Goal: Task Accomplishment & Management: Complete application form

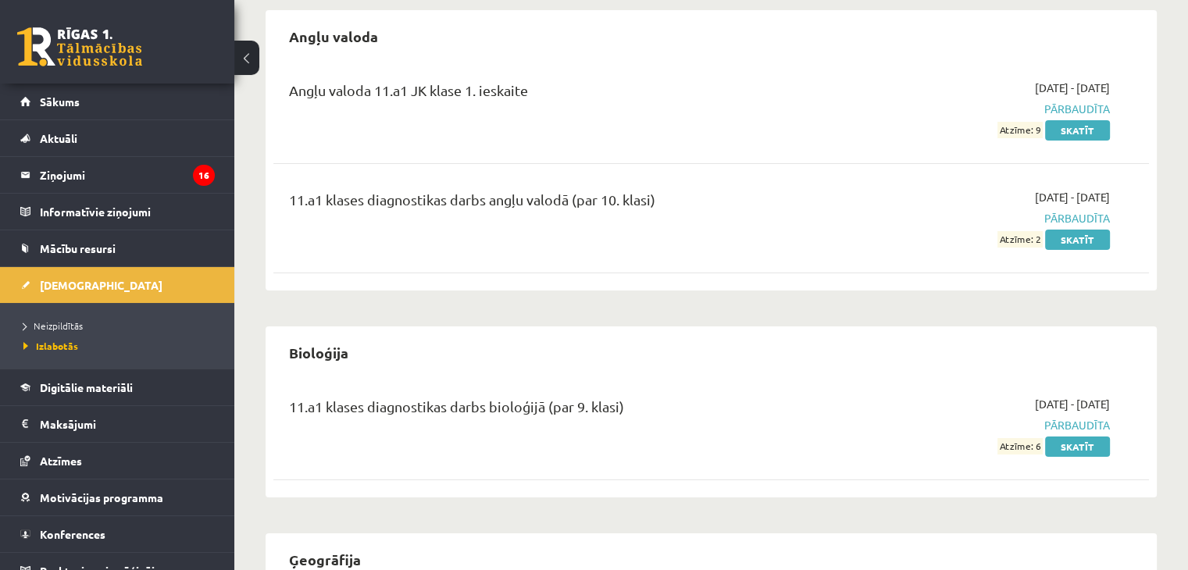
scroll to position [156, 0]
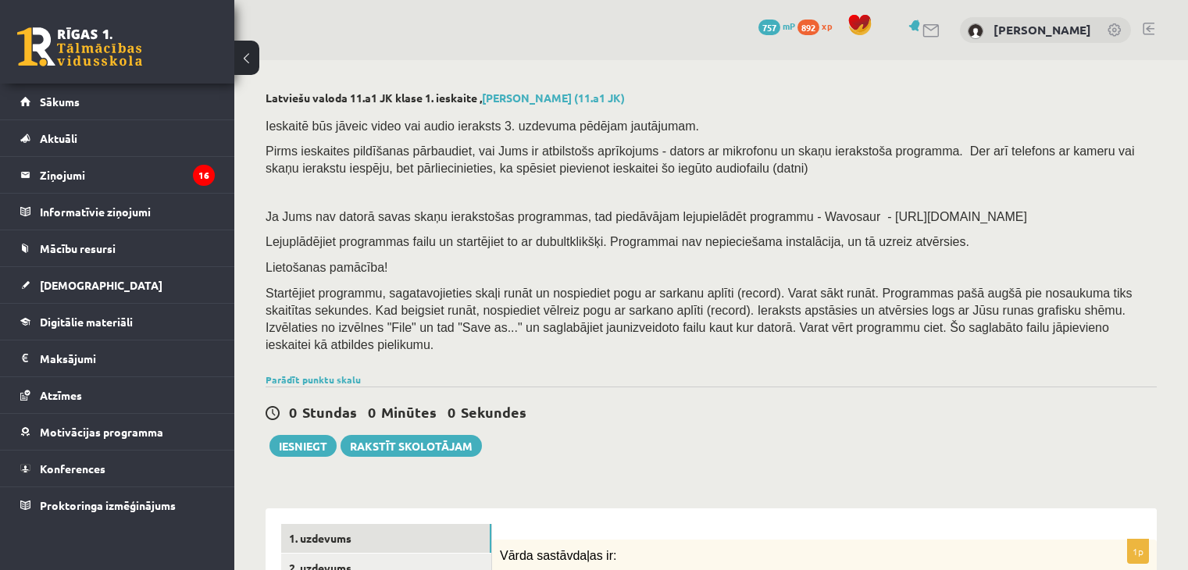
scroll to position [304, 0]
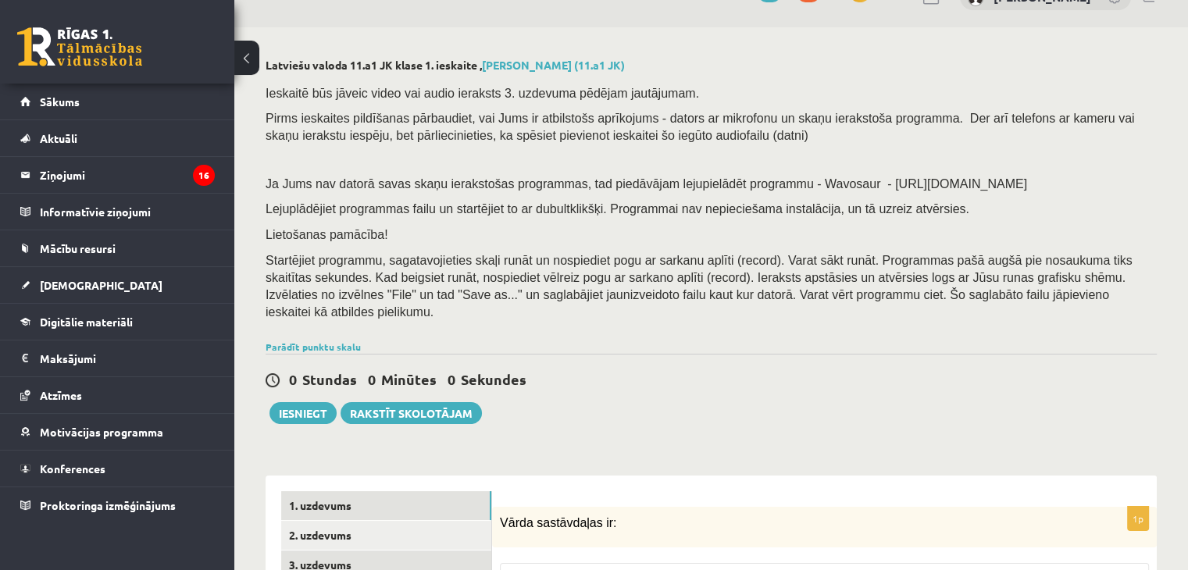
scroll to position [156, 0]
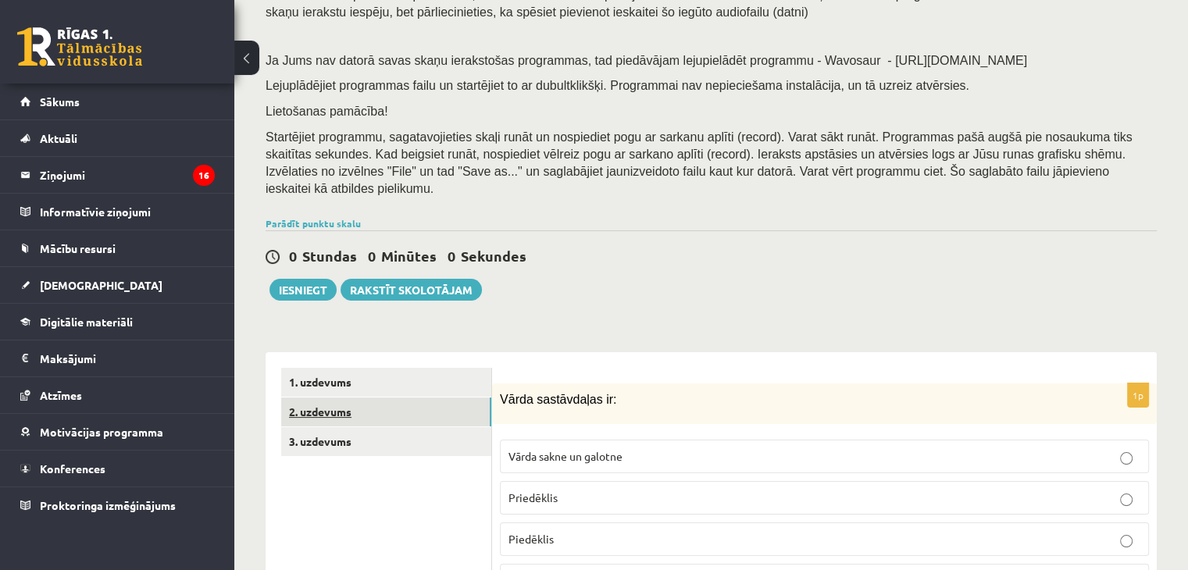
click at [401, 407] on link "2. uzdevums" at bounding box center [386, 412] width 210 height 29
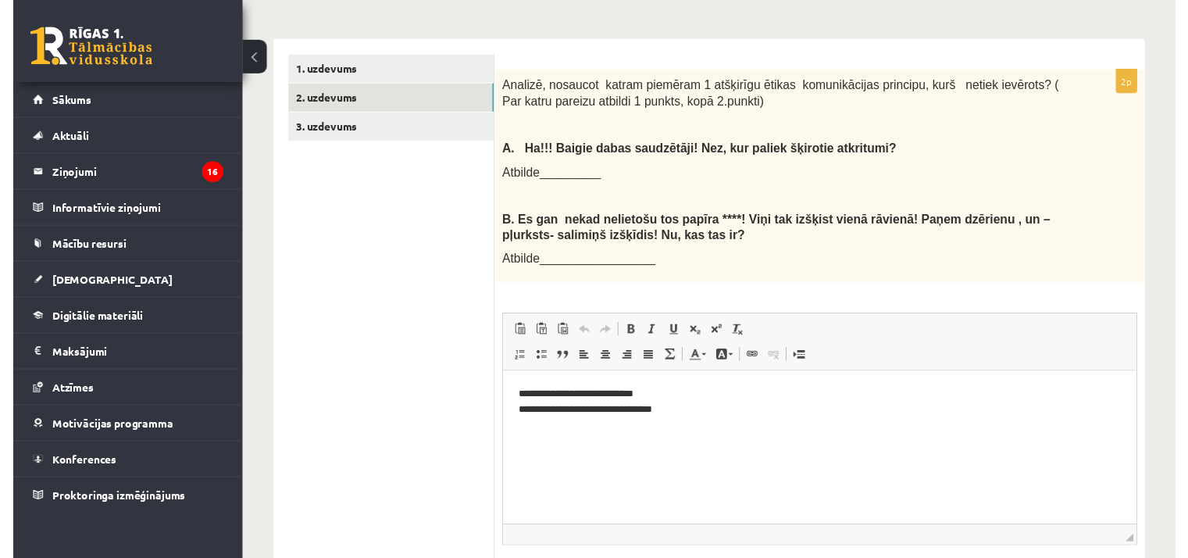
scroll to position [0, 0]
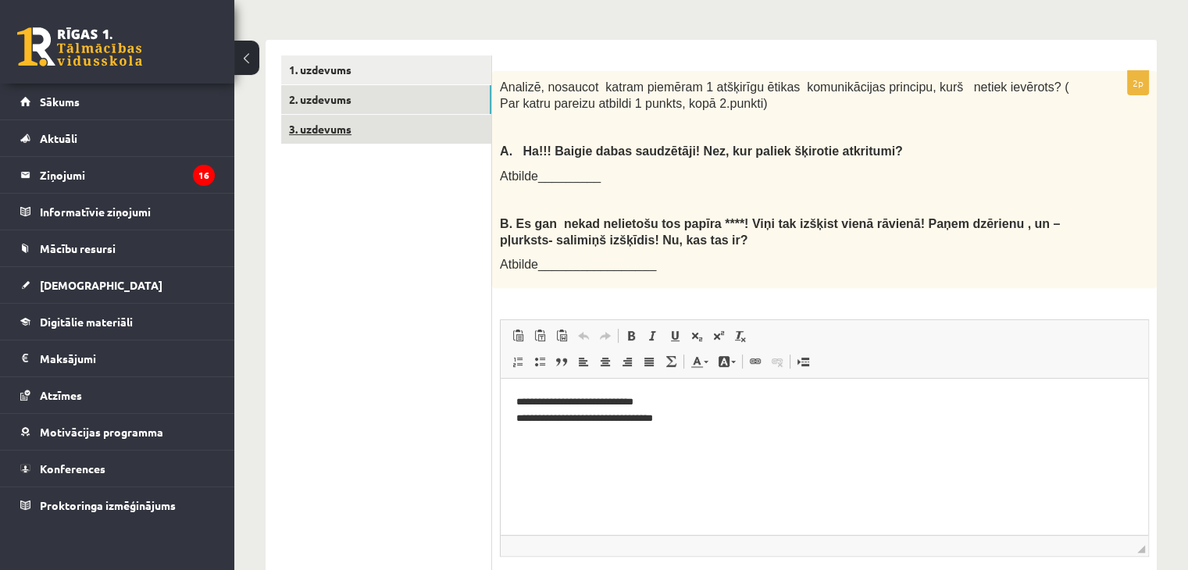
click at [348, 116] on link "3. uzdevums" at bounding box center [386, 129] width 210 height 29
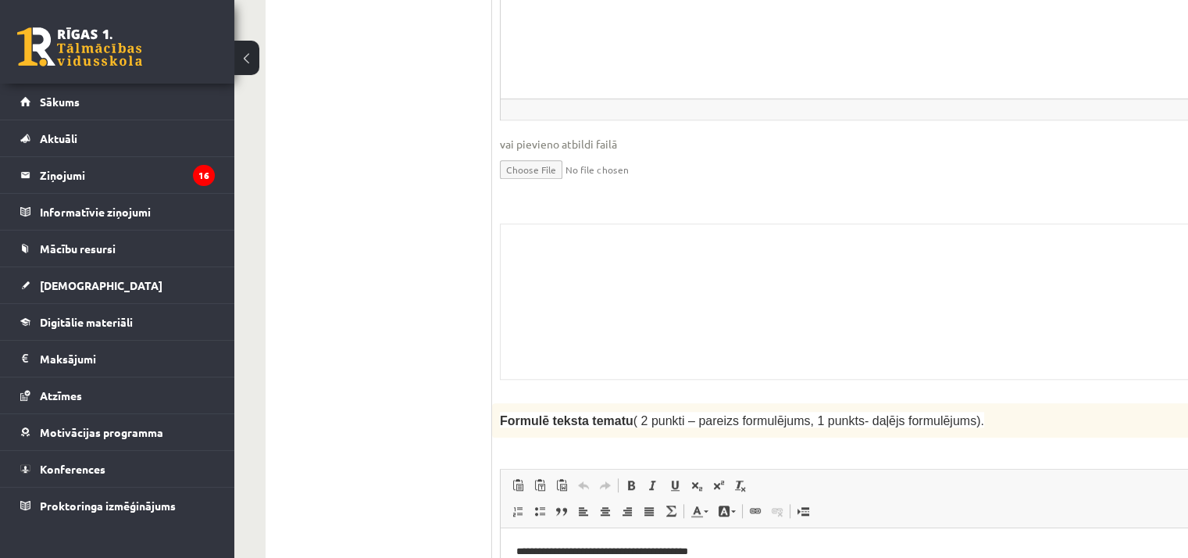
click at [612, 284] on div "Skolotāja pielikums" at bounding box center [911, 301] width 822 height 156
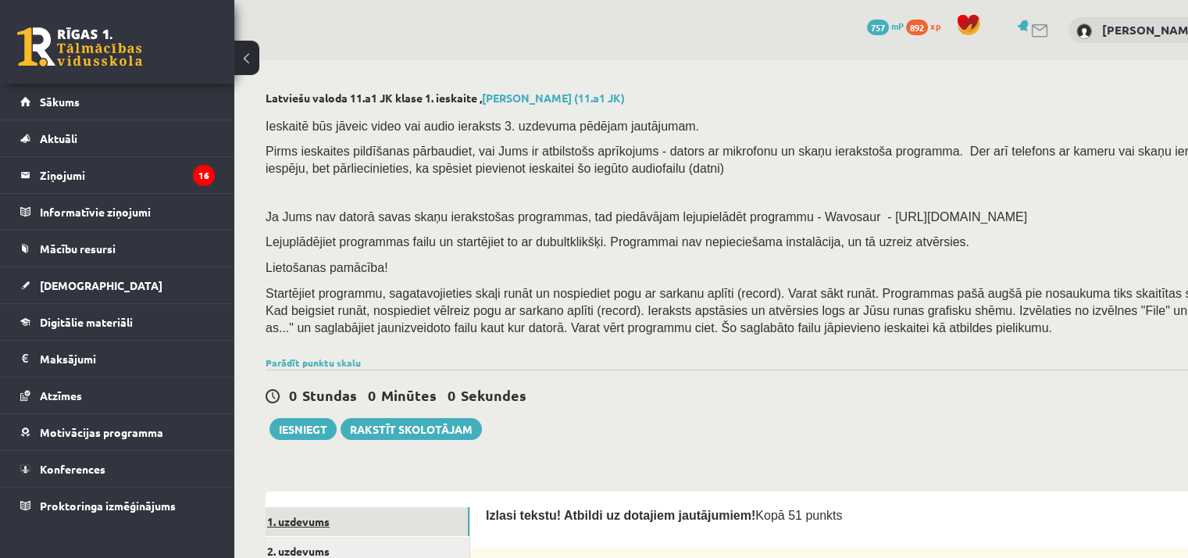
click at [415, 526] on link "1. uzdevums" at bounding box center [364, 521] width 210 height 29
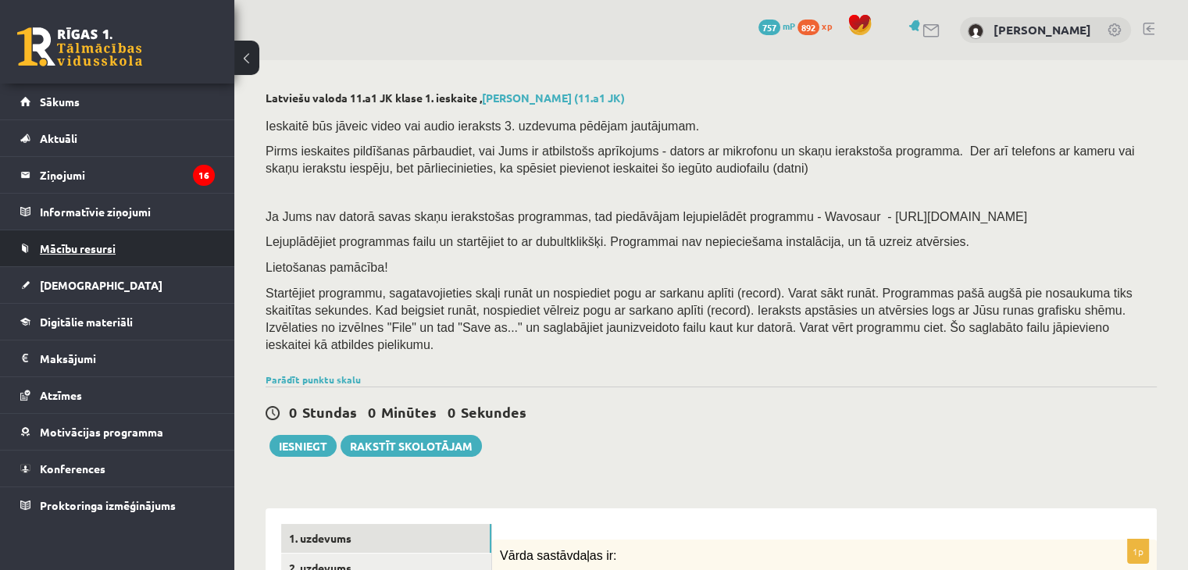
click at [122, 250] on link "Mācību resursi" at bounding box center [117, 248] width 195 height 36
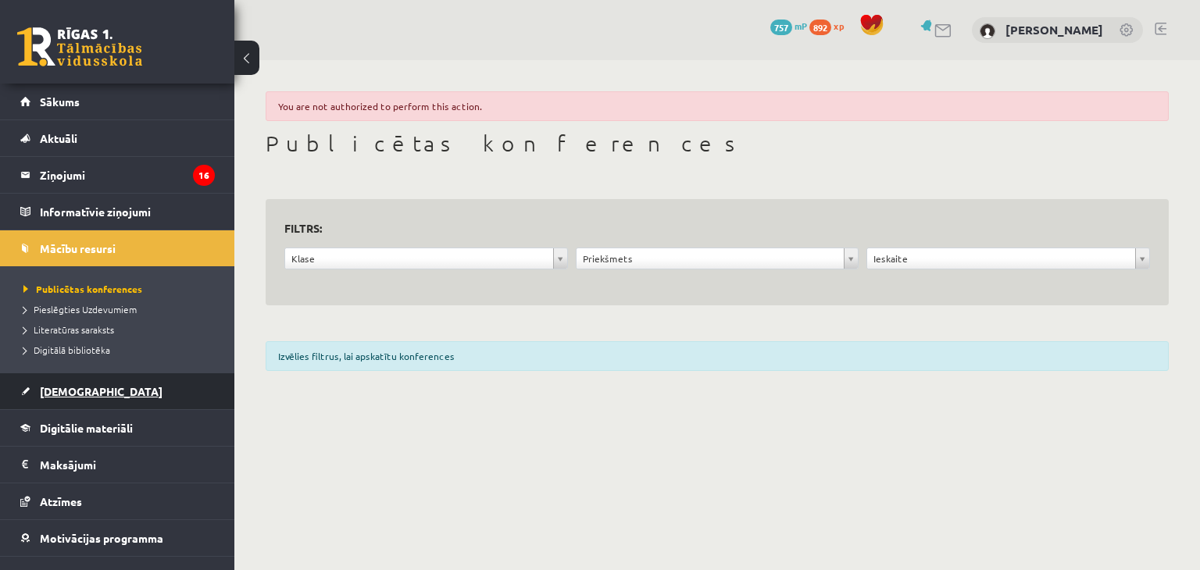
click at [63, 384] on span "[DEMOGRAPHIC_DATA]" at bounding box center [101, 391] width 123 height 14
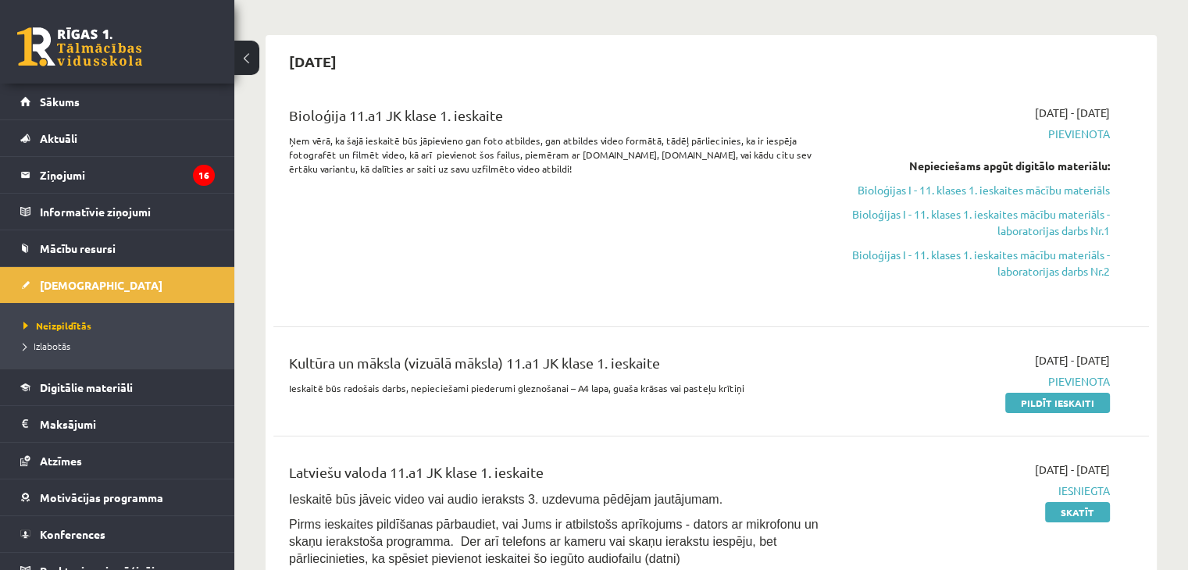
scroll to position [78, 0]
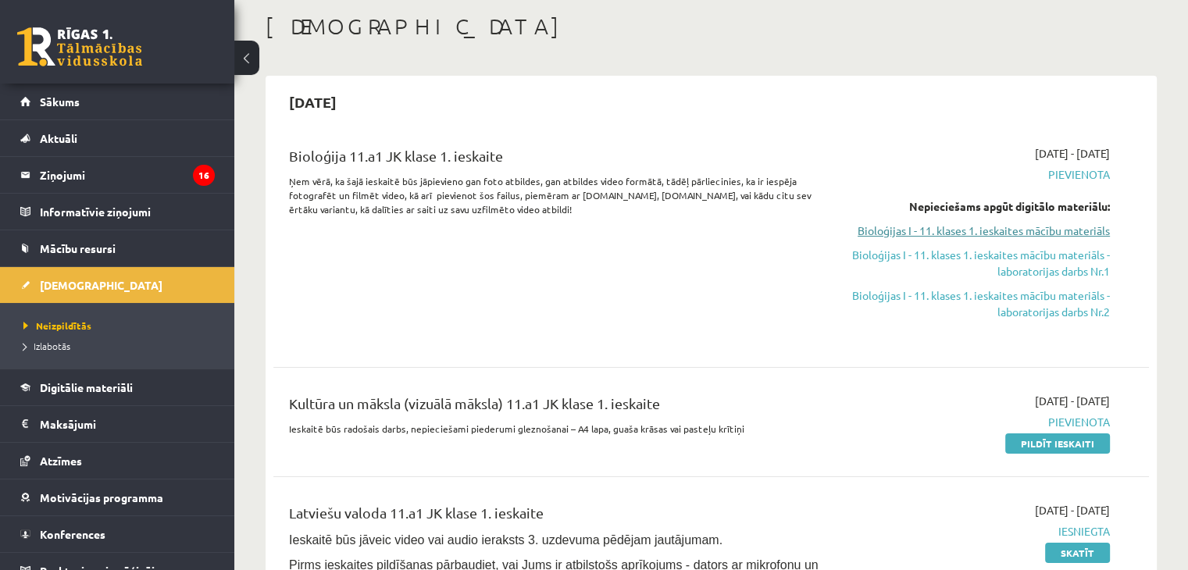
click at [960, 229] on link "Bioloģijas I - 11. klases 1. ieskaites mācību materiāls" at bounding box center [981, 231] width 258 height 16
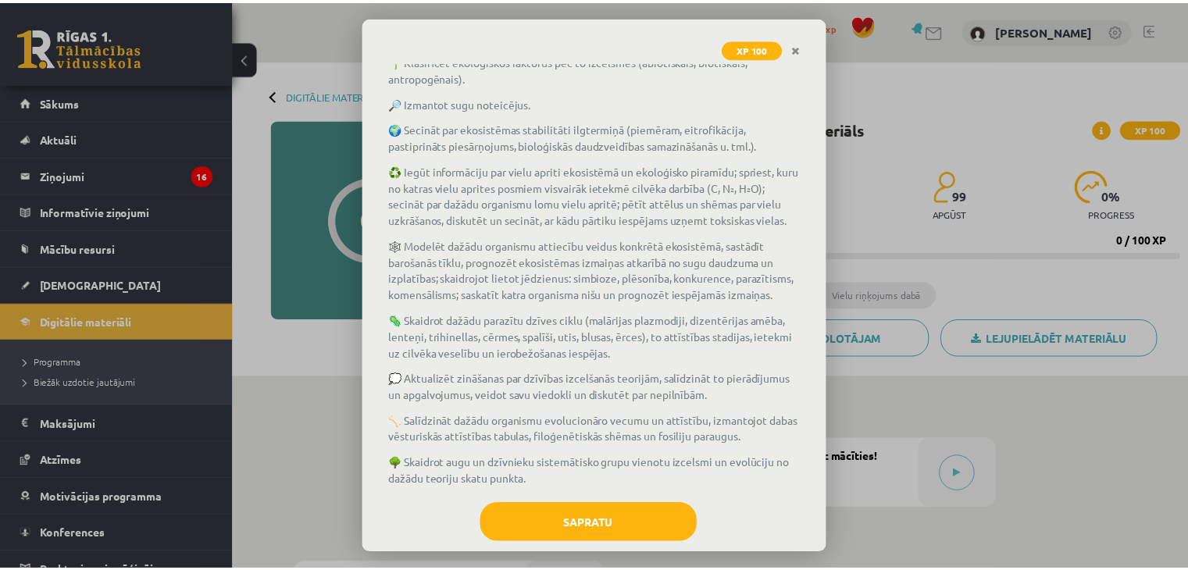
scroll to position [170, 0]
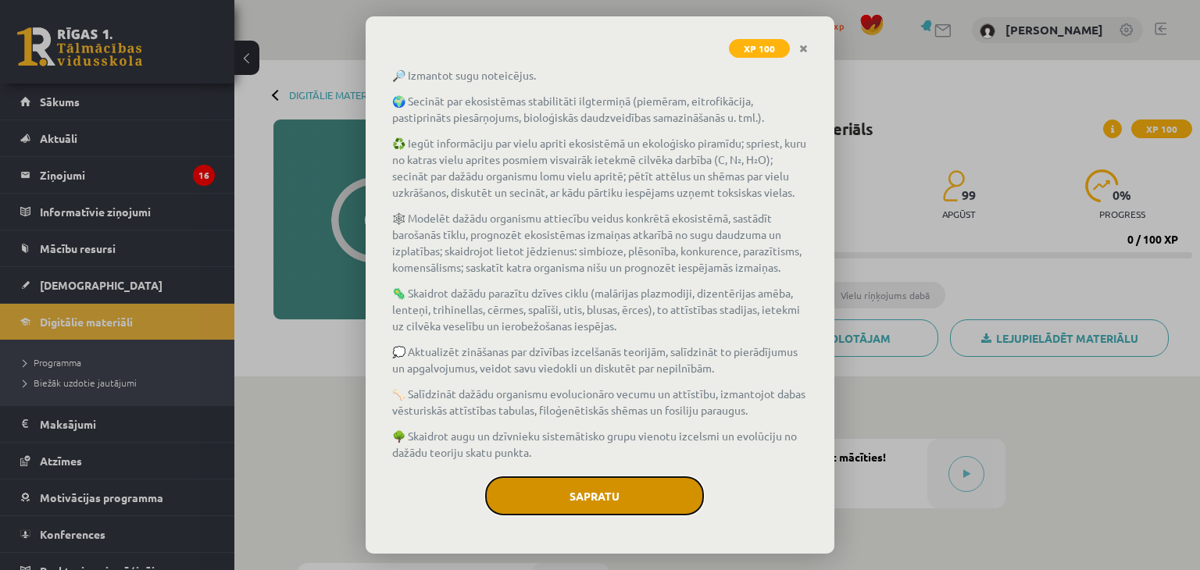
click at [565, 503] on button "Sapratu" at bounding box center [594, 496] width 219 height 39
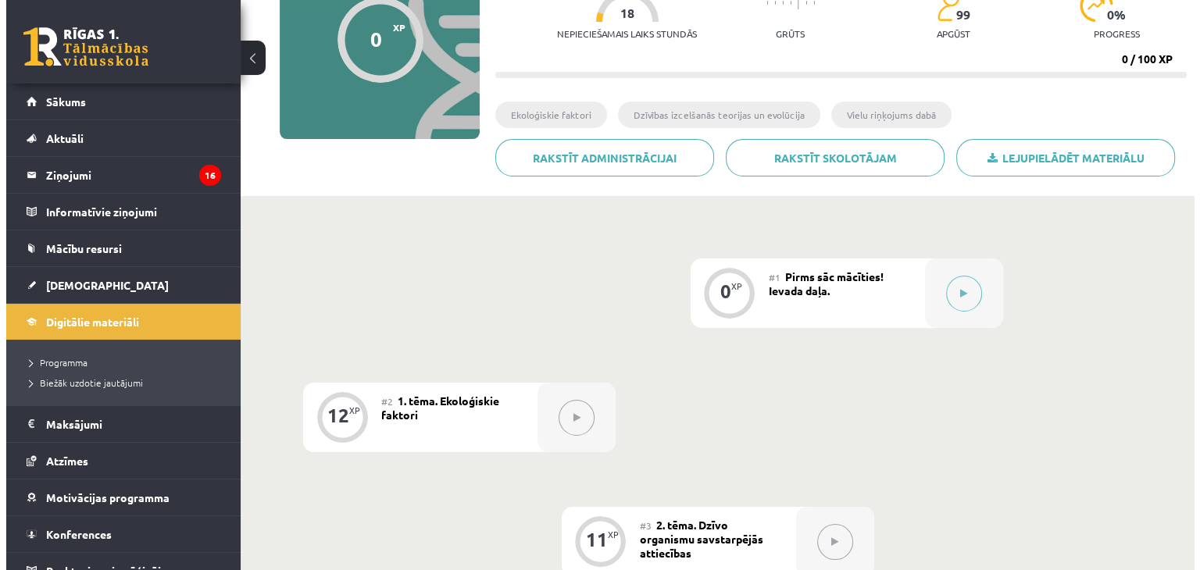
scroll to position [234, 0]
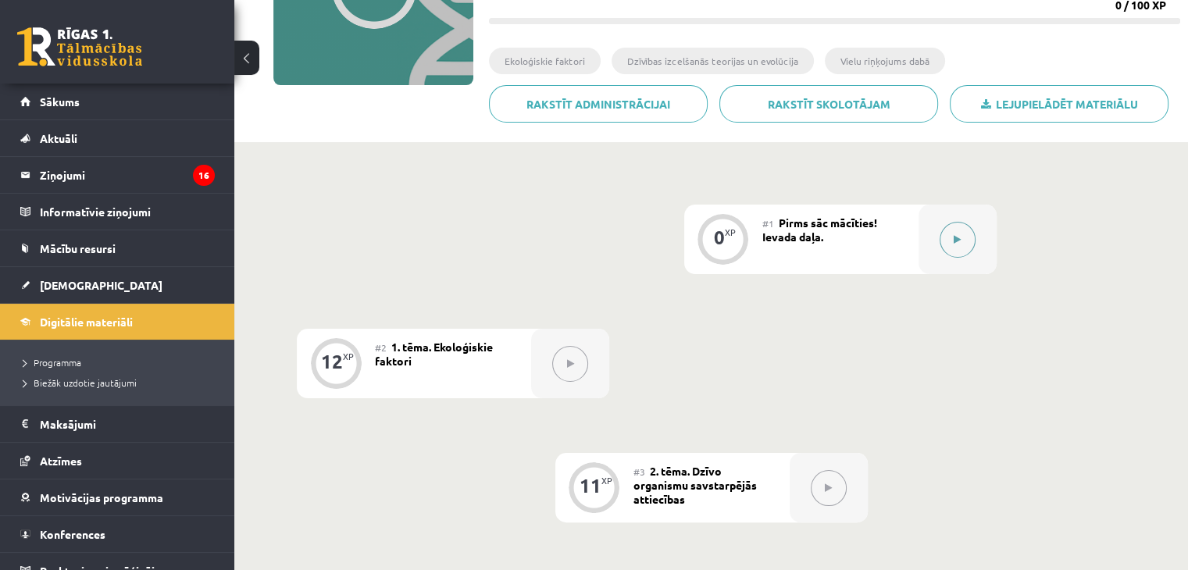
click at [957, 236] on icon at bounding box center [957, 239] width 7 height 9
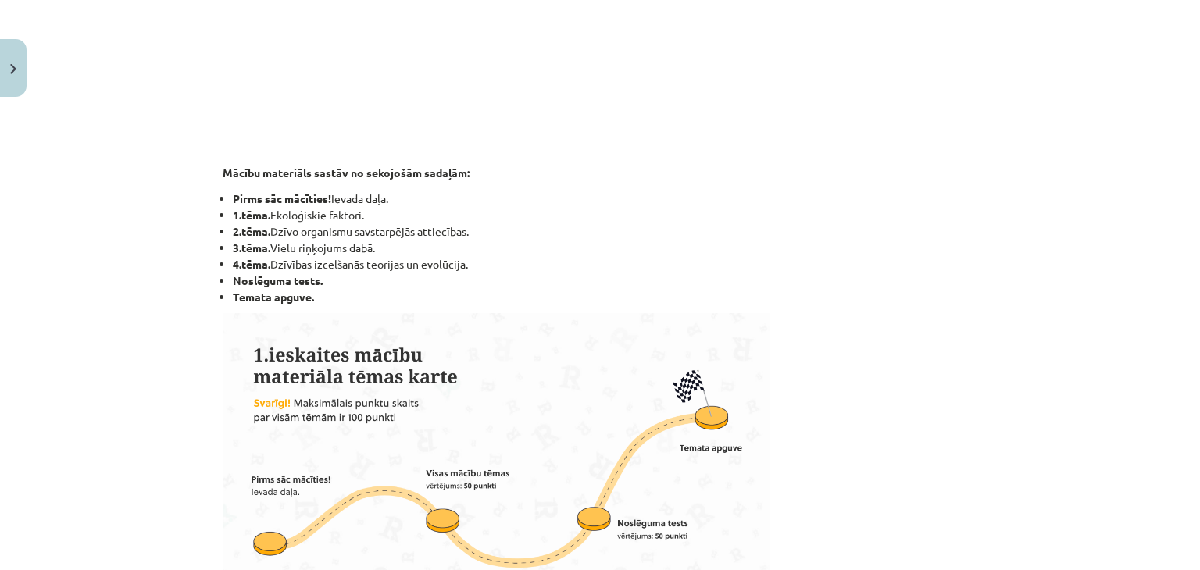
scroll to position [547, 0]
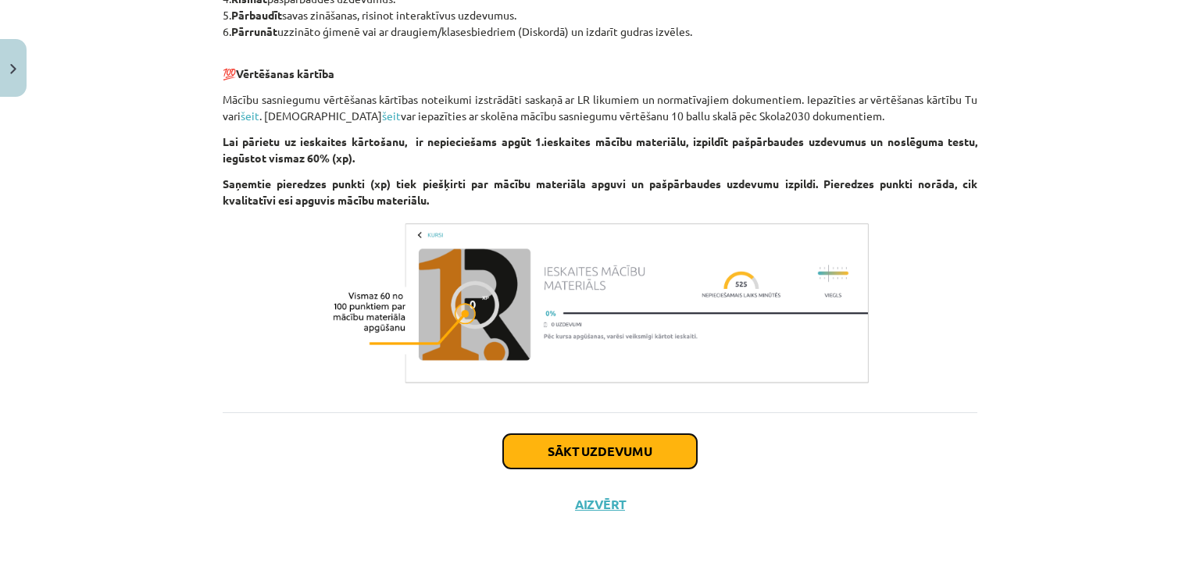
drag, startPoint x: 653, startPoint y: 440, endPoint x: 640, endPoint y: 432, distance: 15.4
click at [648, 438] on button "Sākt uzdevumu" at bounding box center [600, 451] width 194 height 34
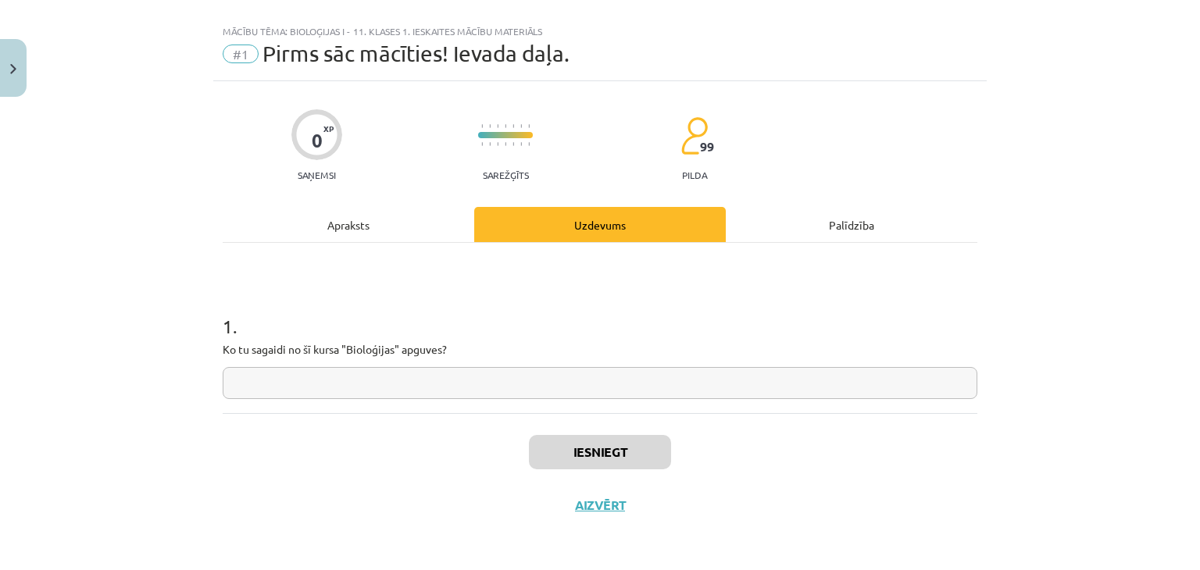
click at [344, 377] on input "text" at bounding box center [600, 383] width 755 height 32
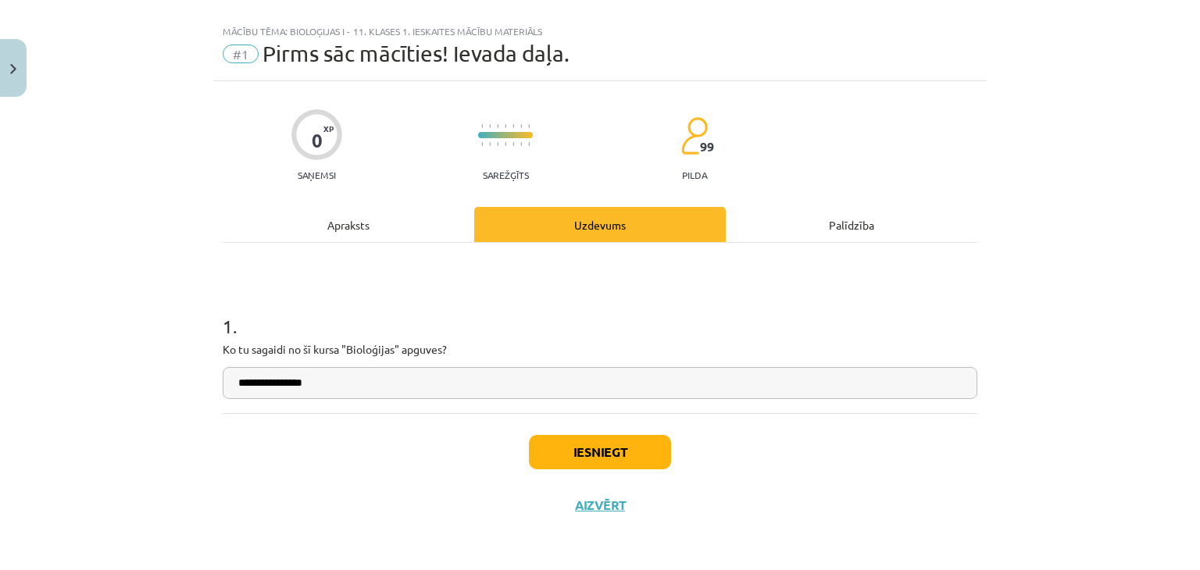
type input "**********"
click at [625, 456] on button "Iesniegt" at bounding box center [600, 452] width 142 height 34
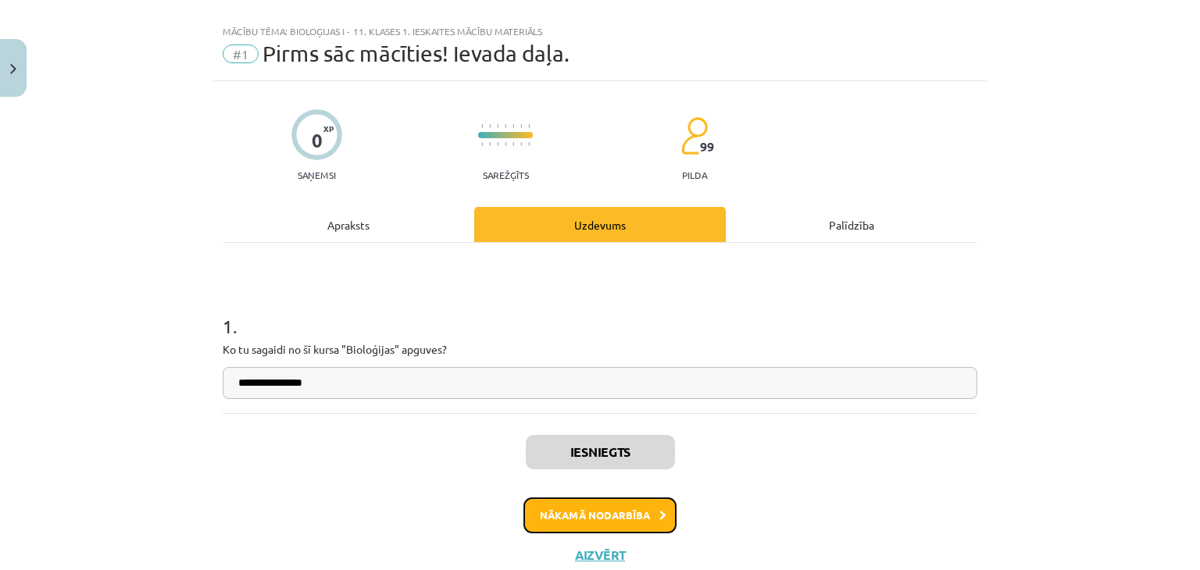
click at [524, 505] on button "Nākamā nodarbība" at bounding box center [599, 516] width 153 height 36
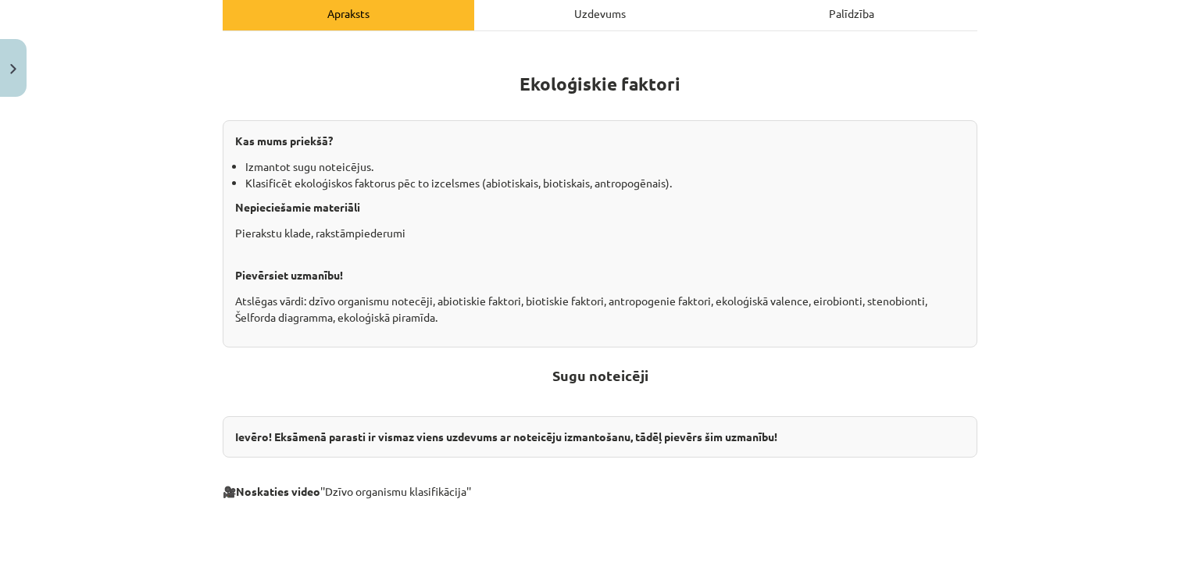
scroll to position [352, 0]
